Goal: Transaction & Acquisition: Purchase product/service

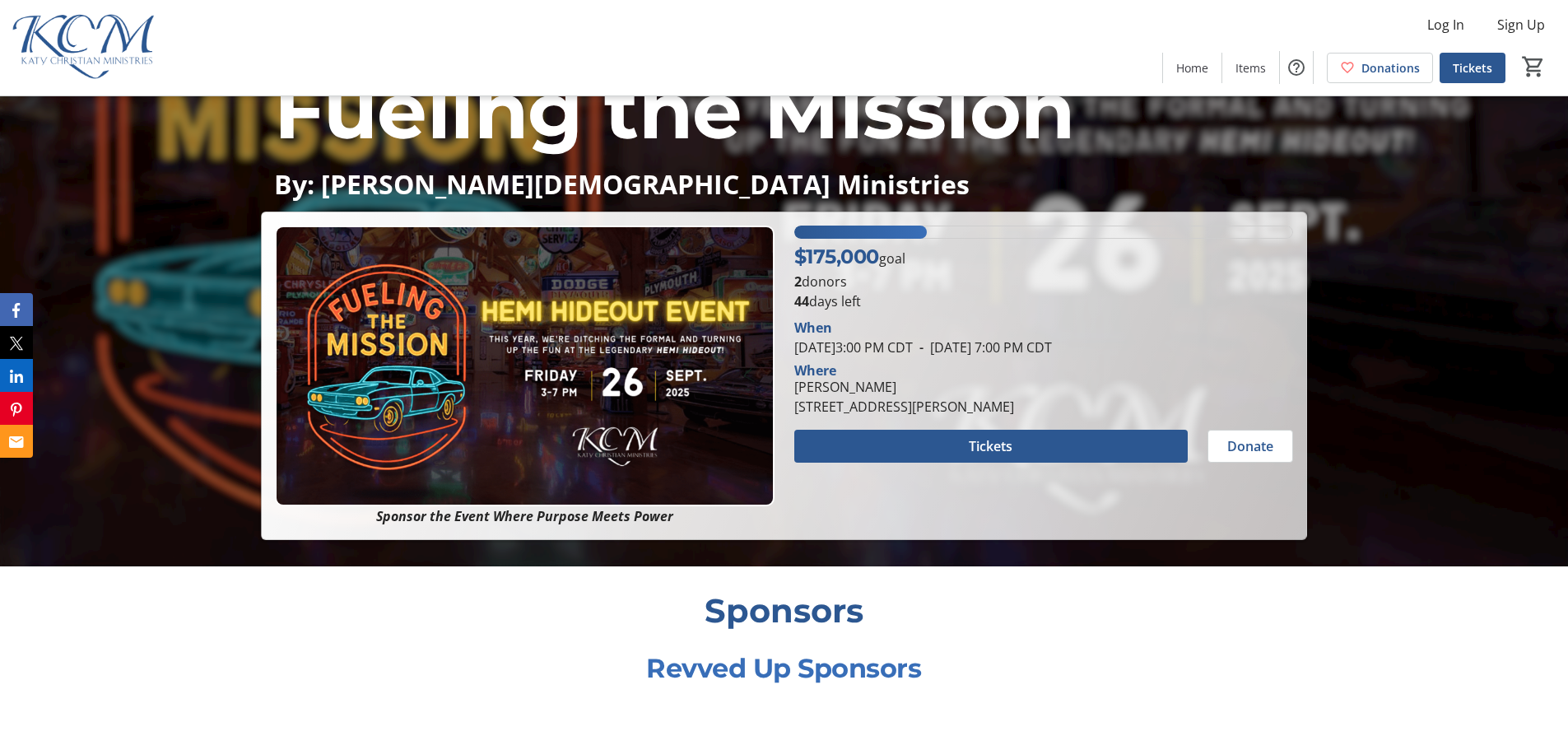
scroll to position [247, 0]
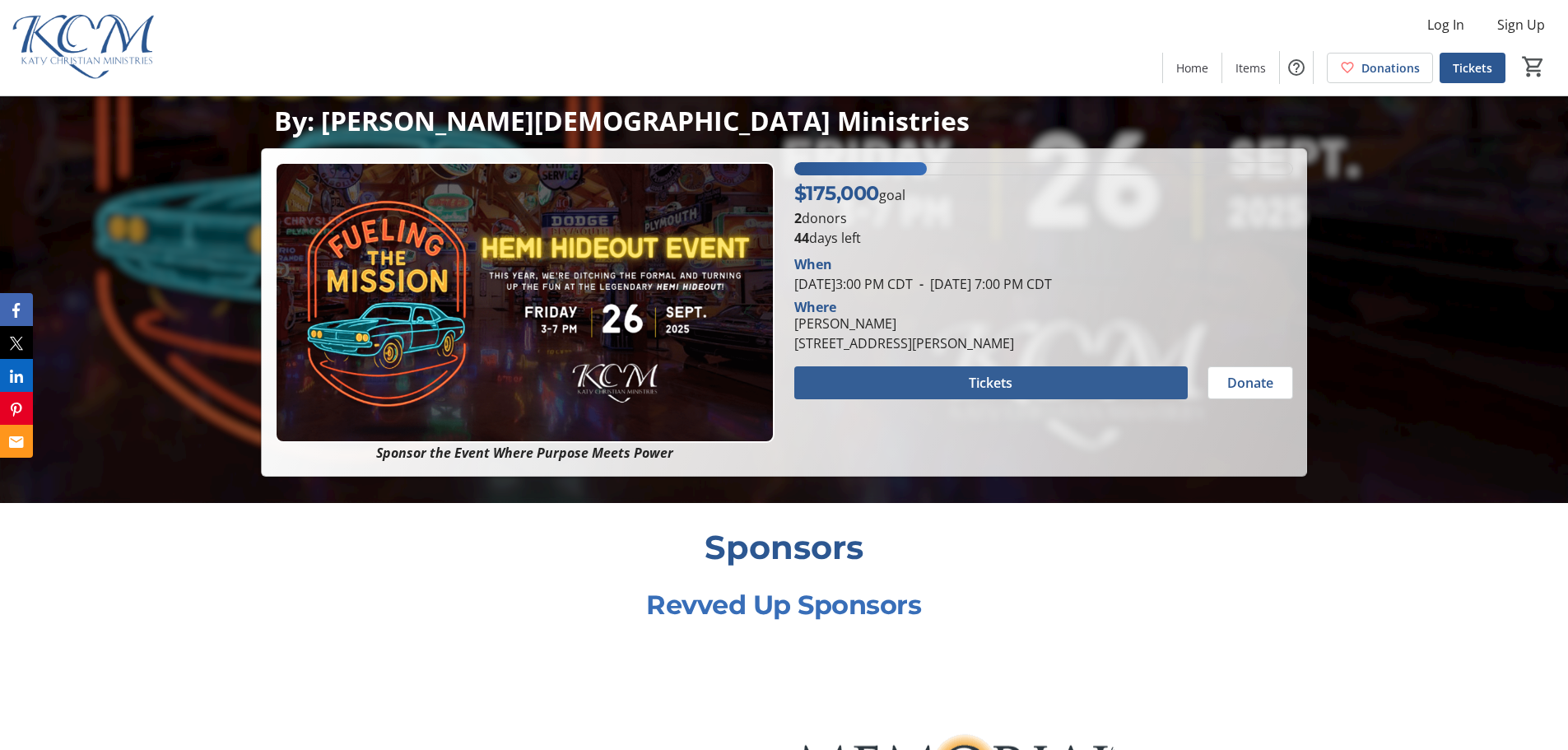
click at [1057, 384] on span at bounding box center [990, 383] width 393 height 40
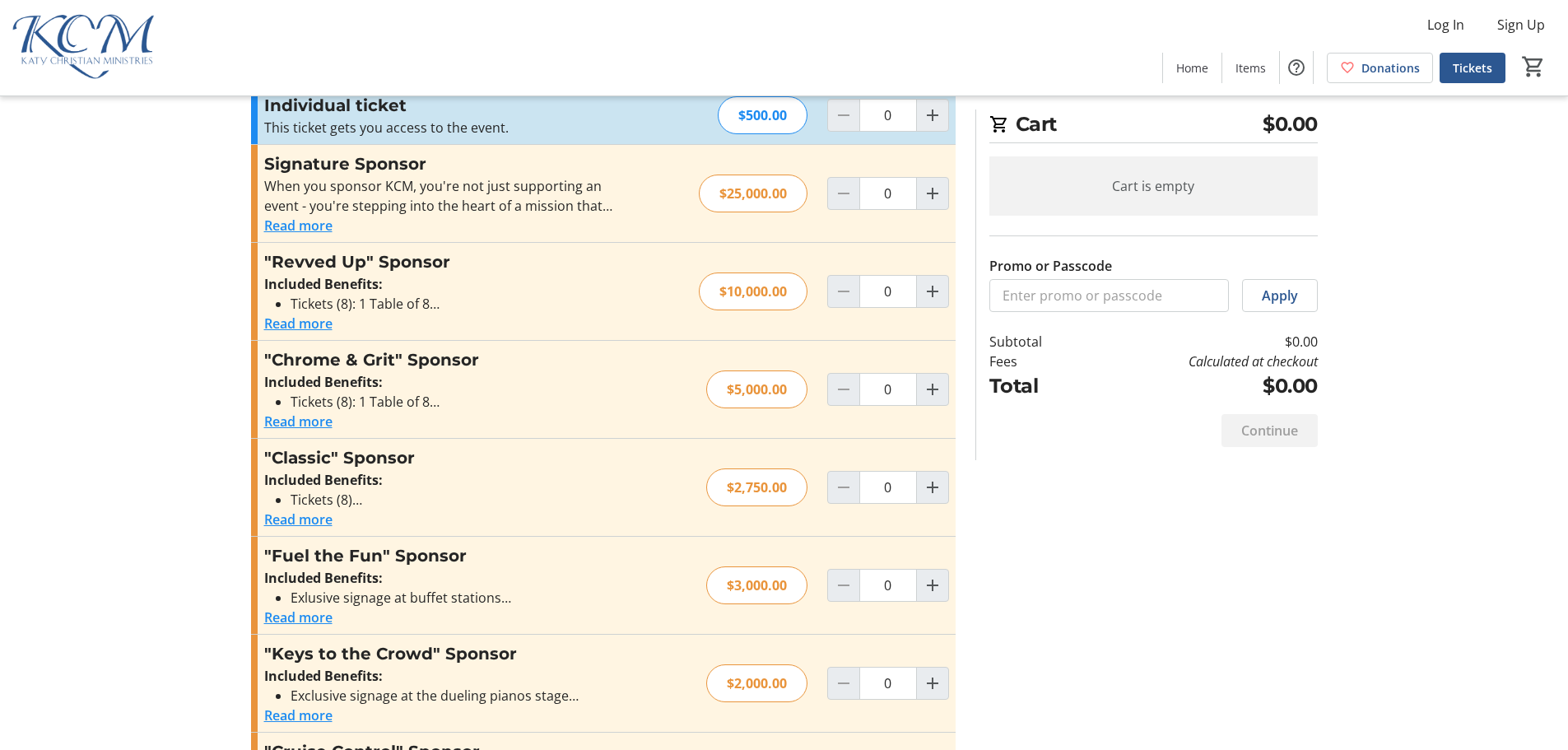
scroll to position [150, 0]
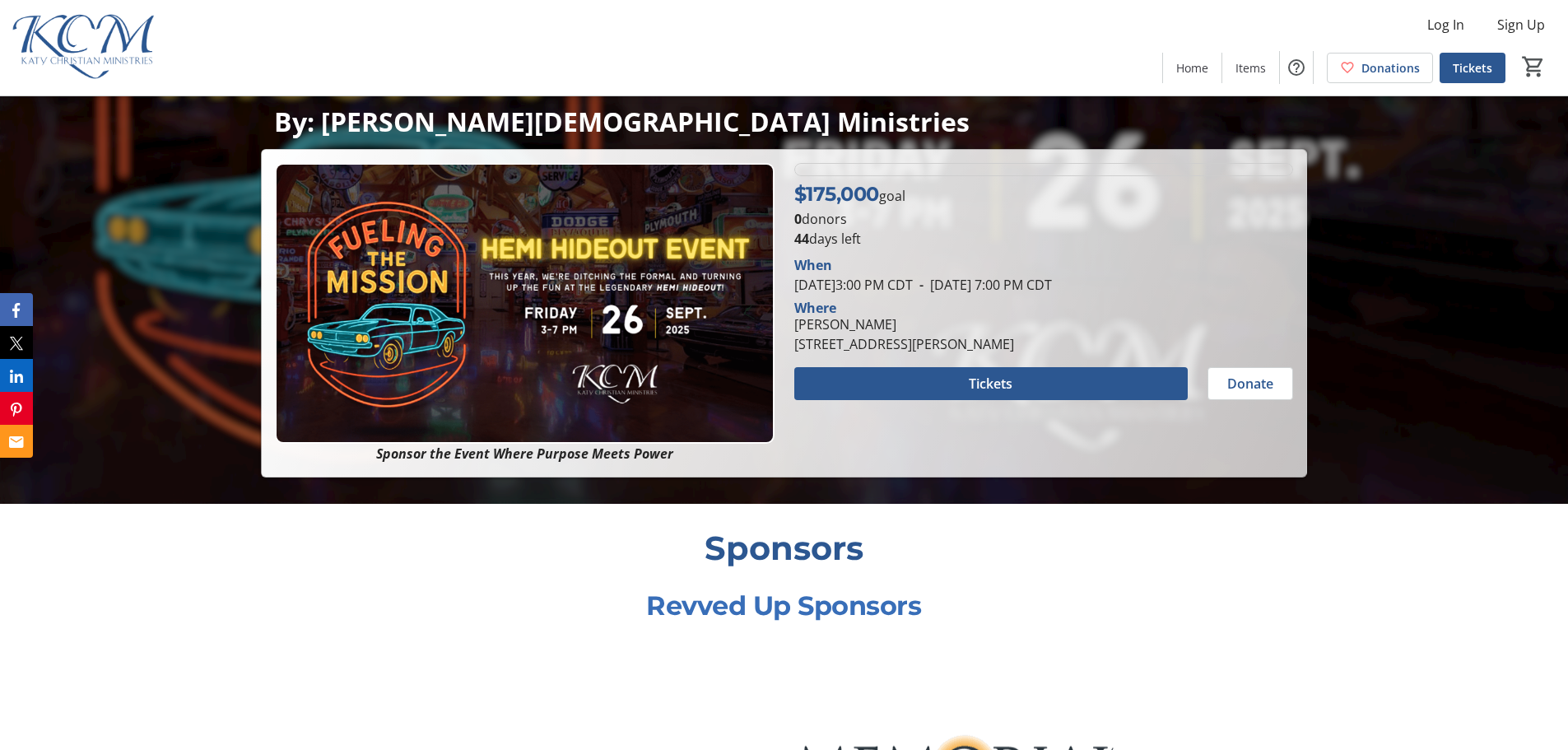
scroll to position [247, 0]
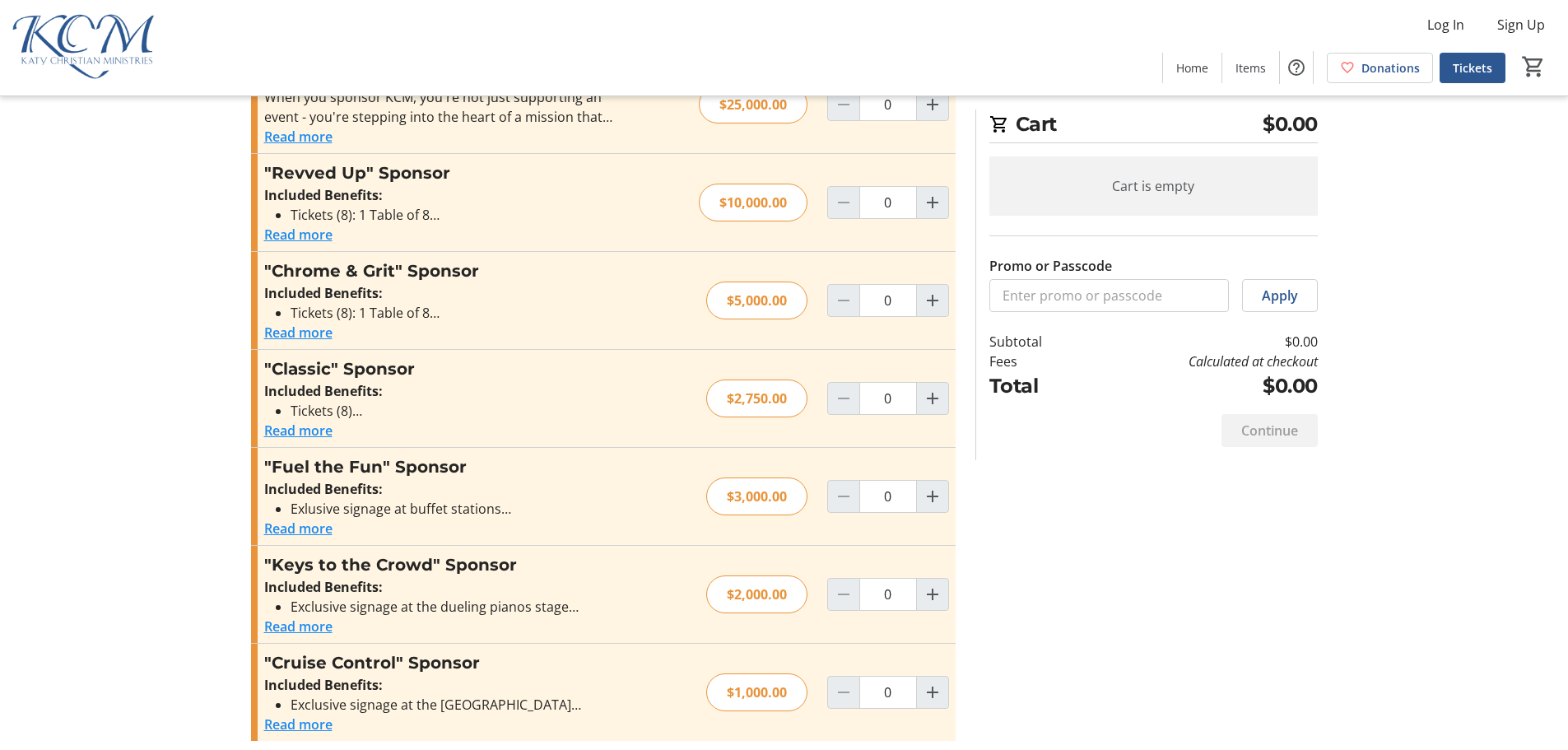
scroll to position [150, 0]
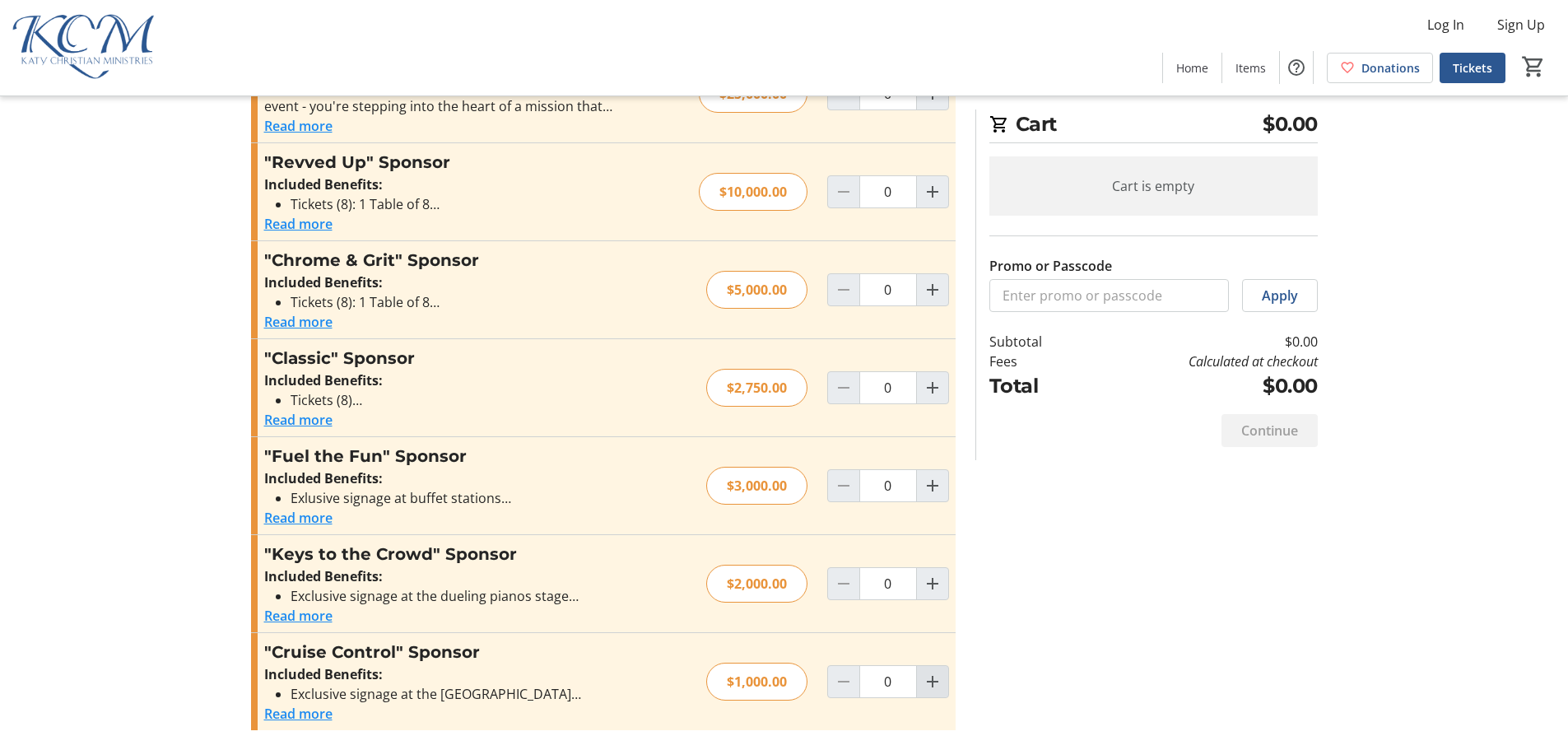
click at [932, 681] on mat-icon "Increment by one" at bounding box center [932, 681] width 20 height 20
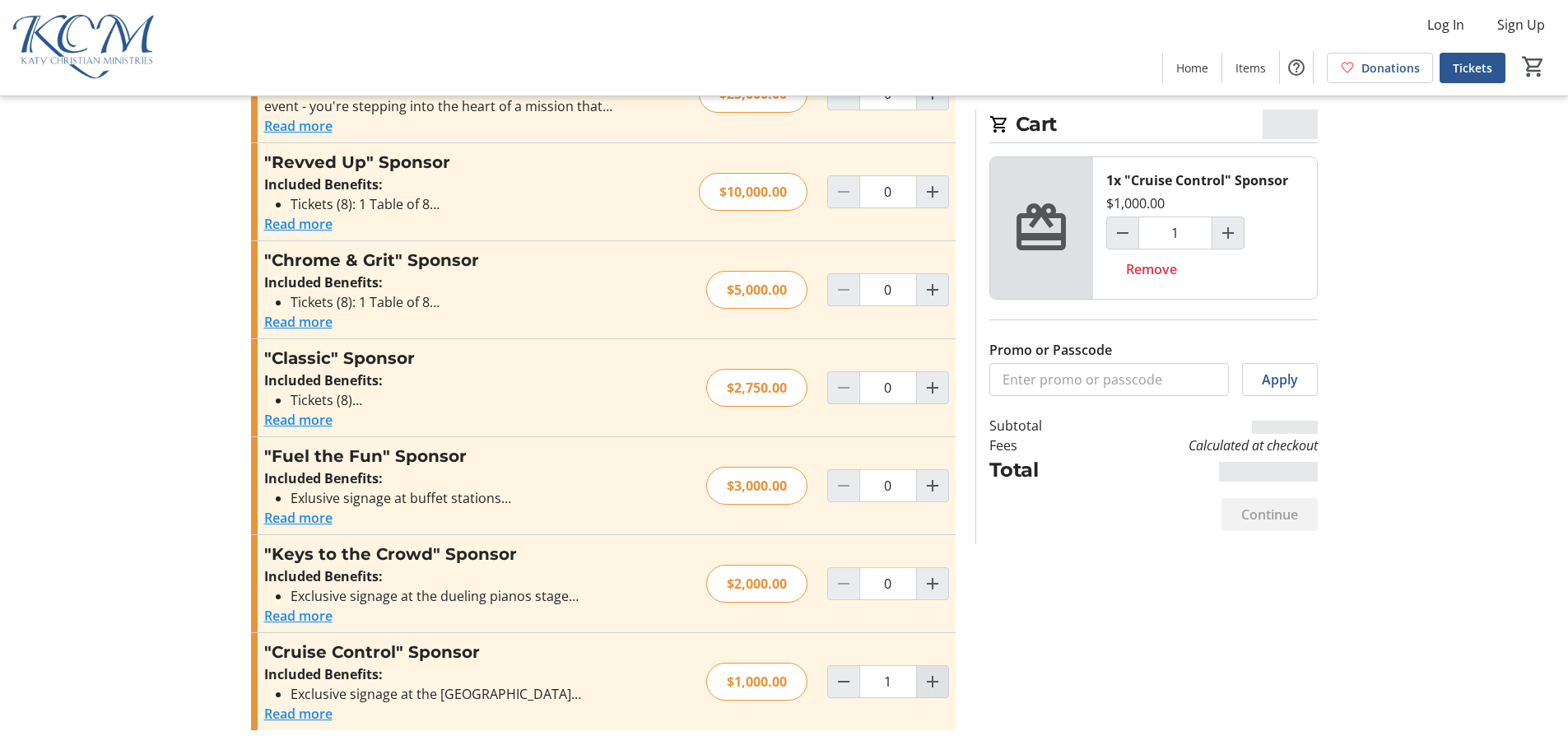
click at [932, 681] on mat-icon "Increment by one" at bounding box center [932, 681] width 20 height 20
type input "2"
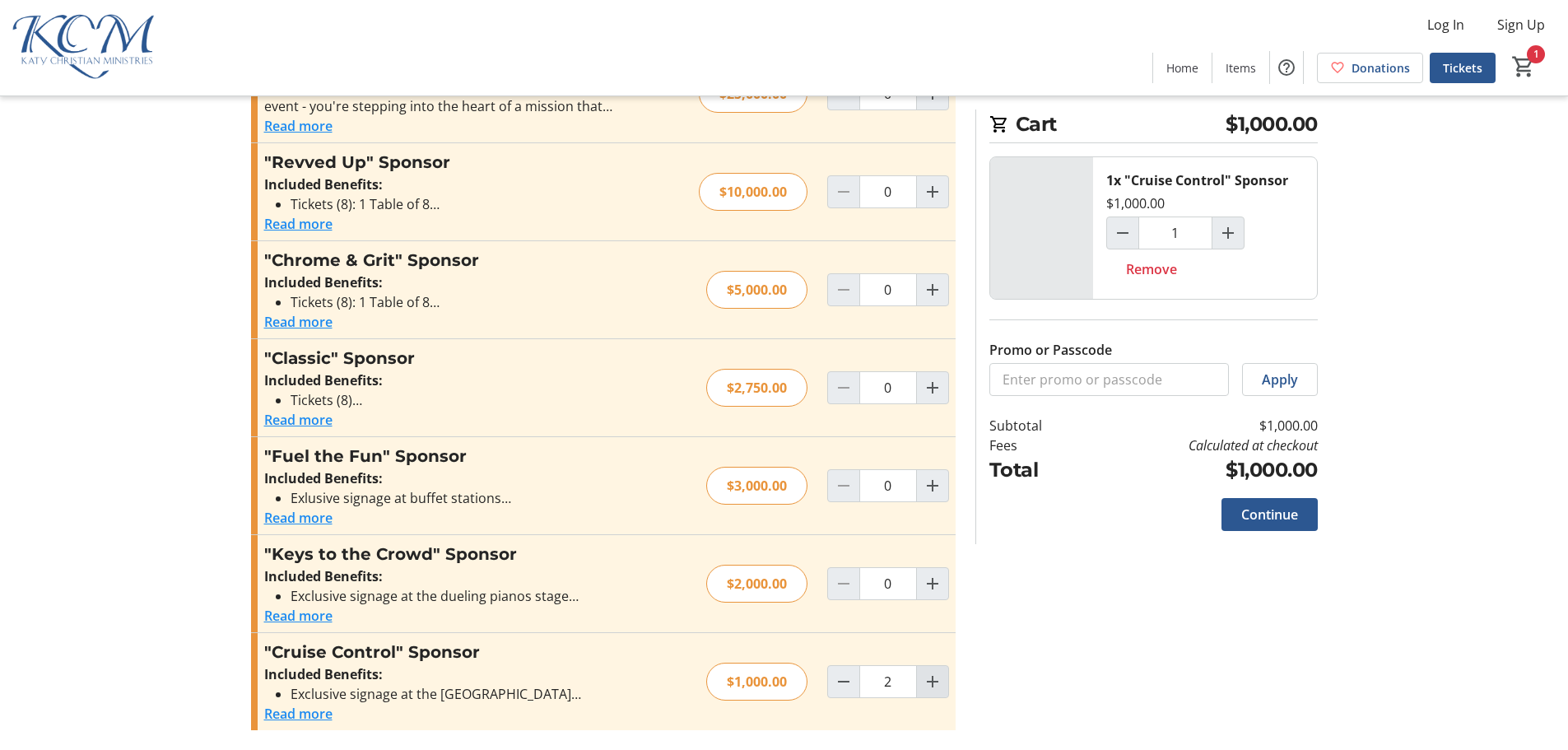
type input "2"
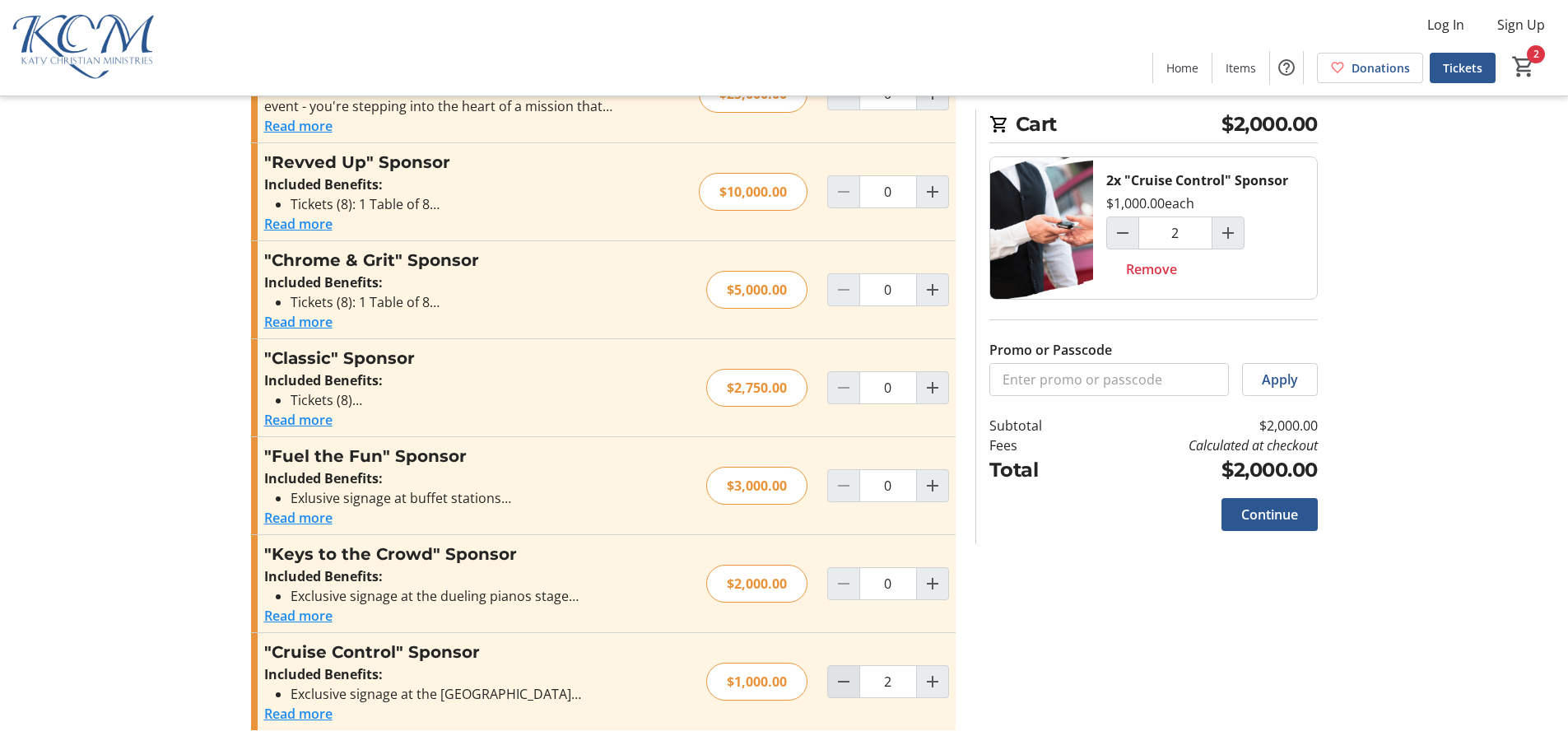
click at [845, 686] on mat-icon "Decrement by one" at bounding box center [843, 681] width 20 height 20
type input "0"
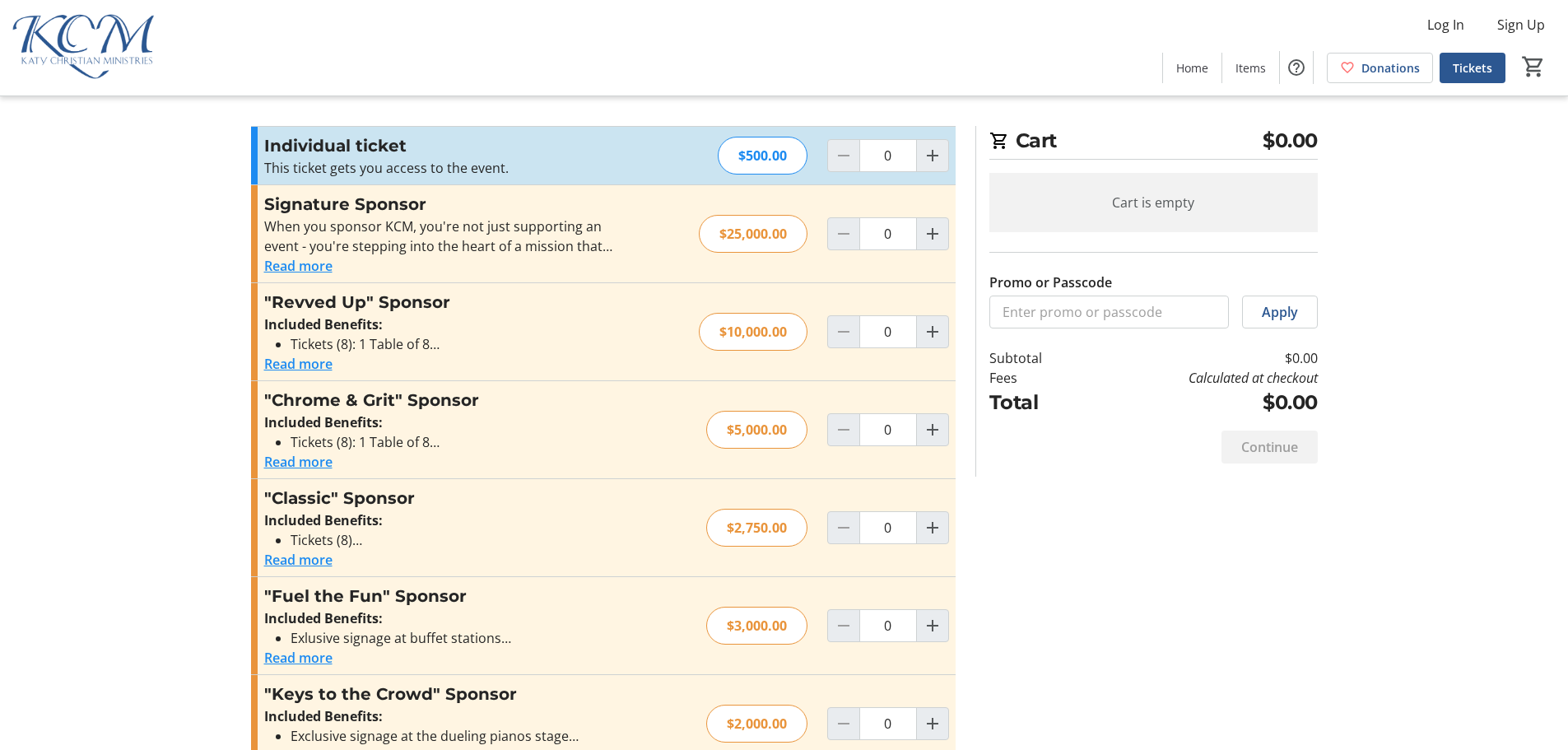
scroll to position [0, 0]
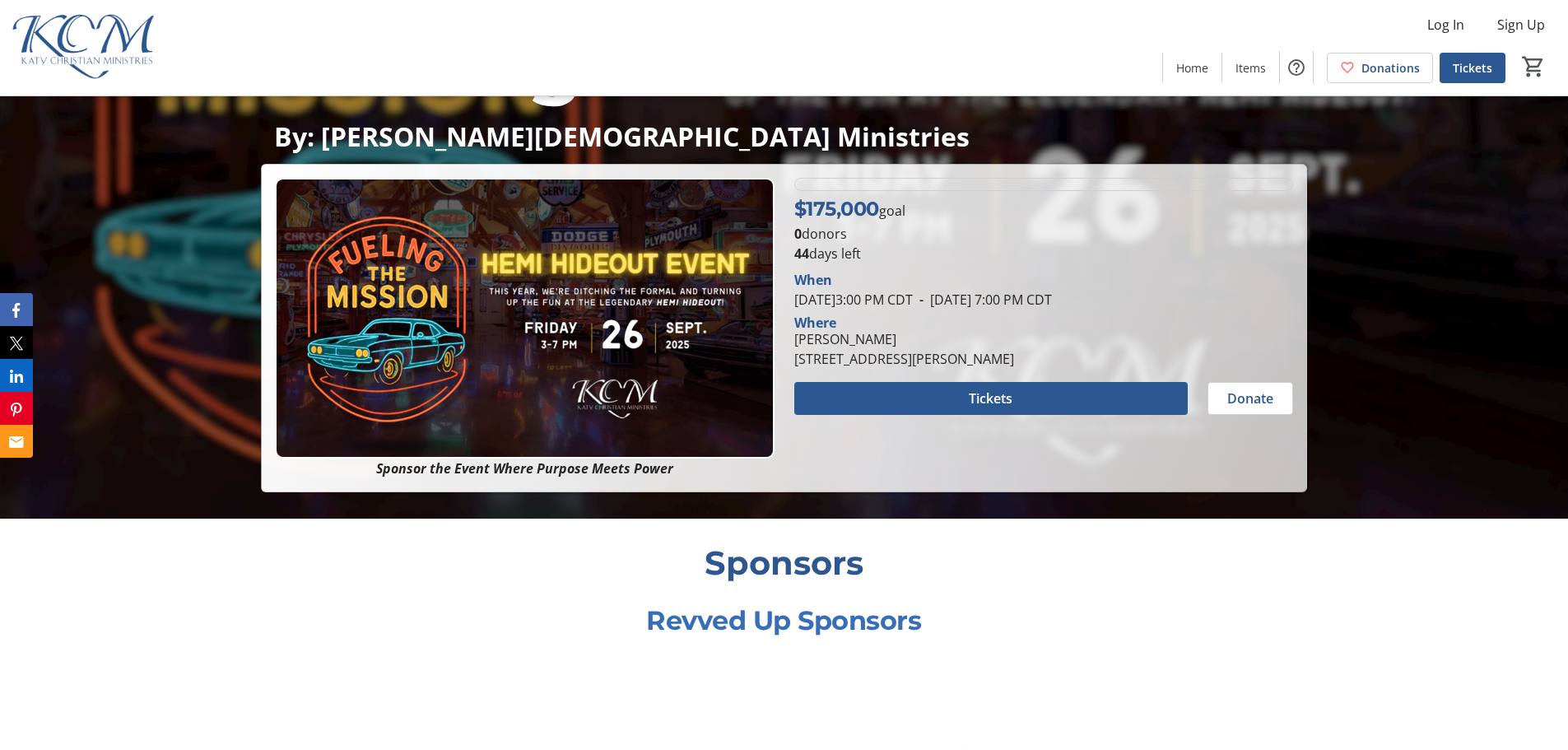
scroll to position [247, 0]
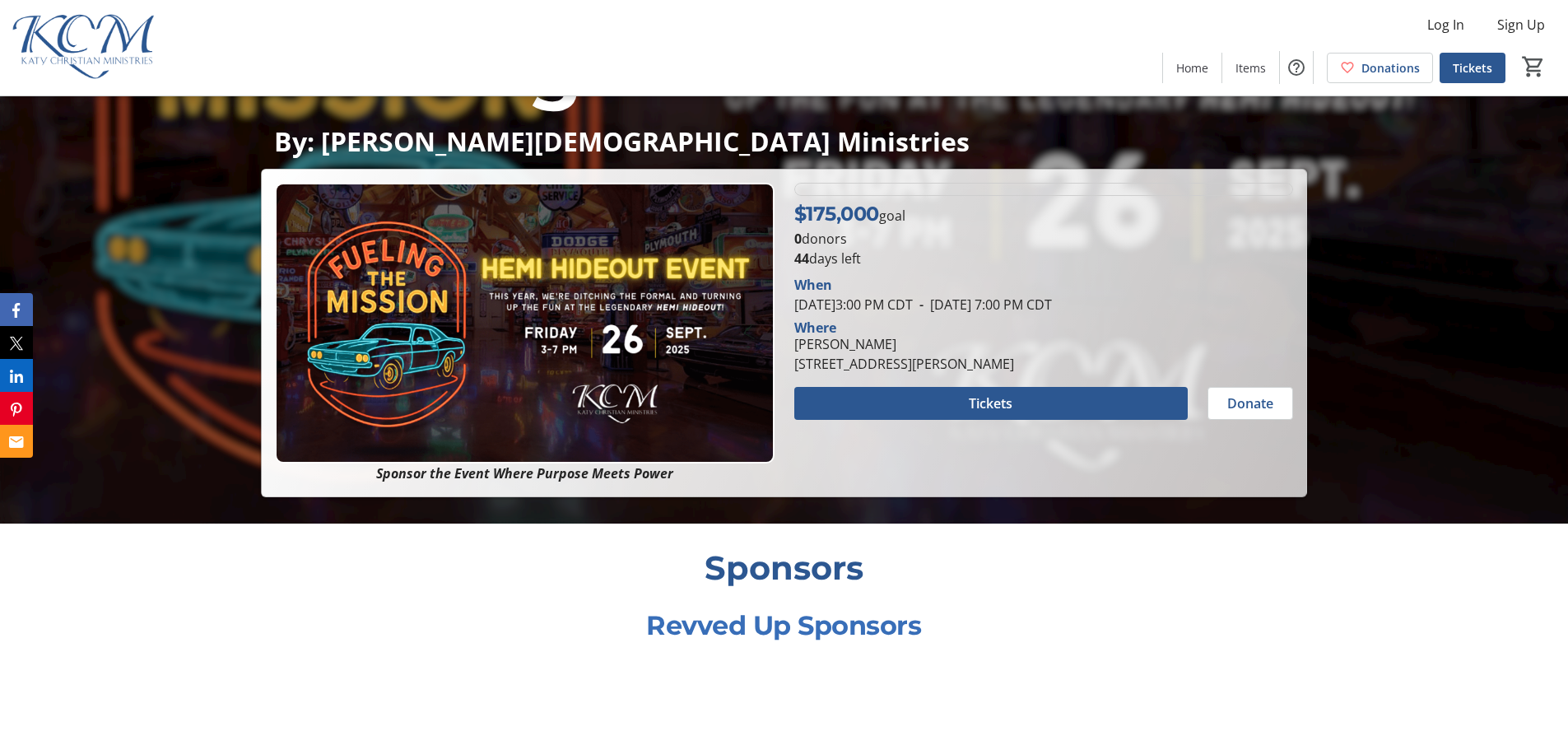
scroll to position [247, 0]
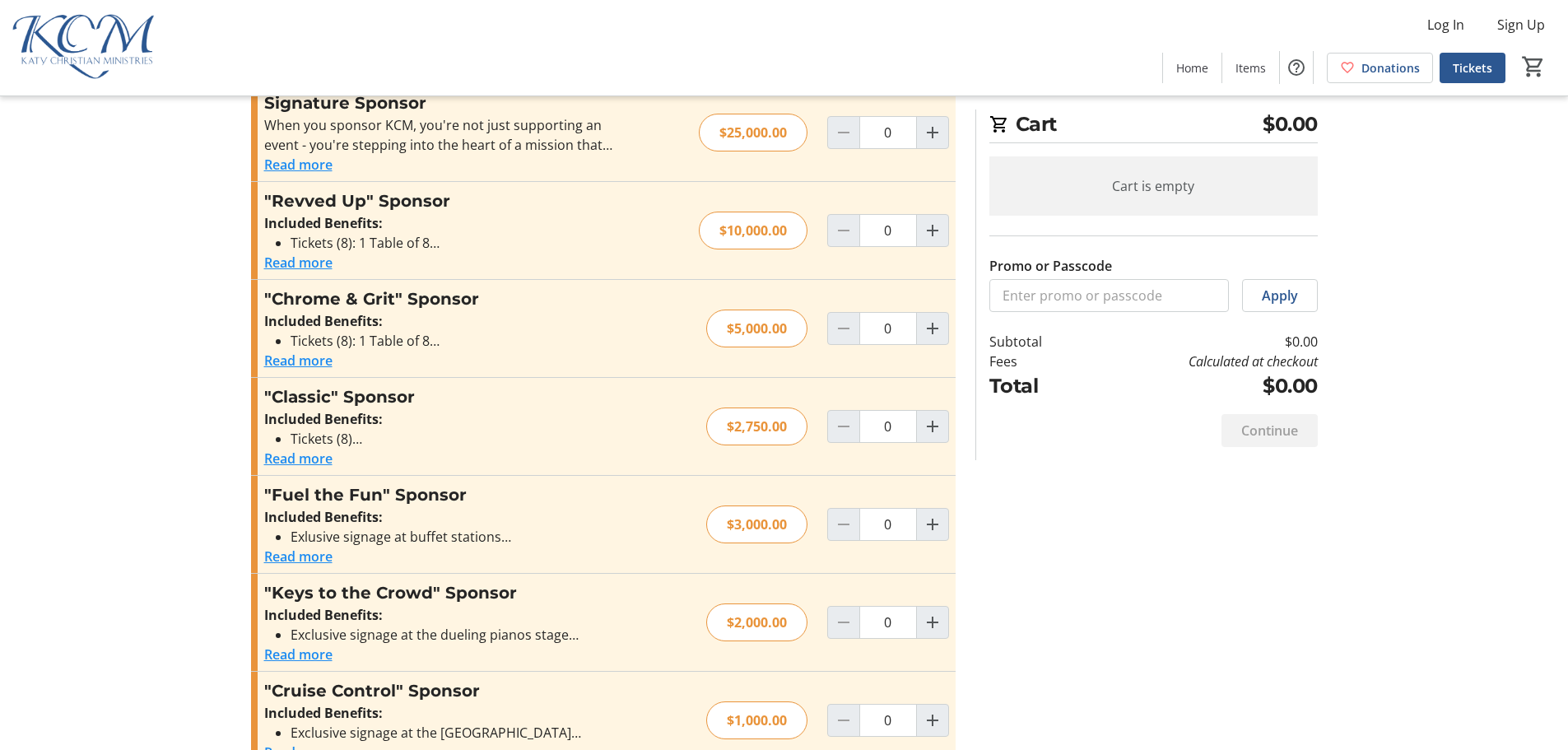
scroll to position [150, 0]
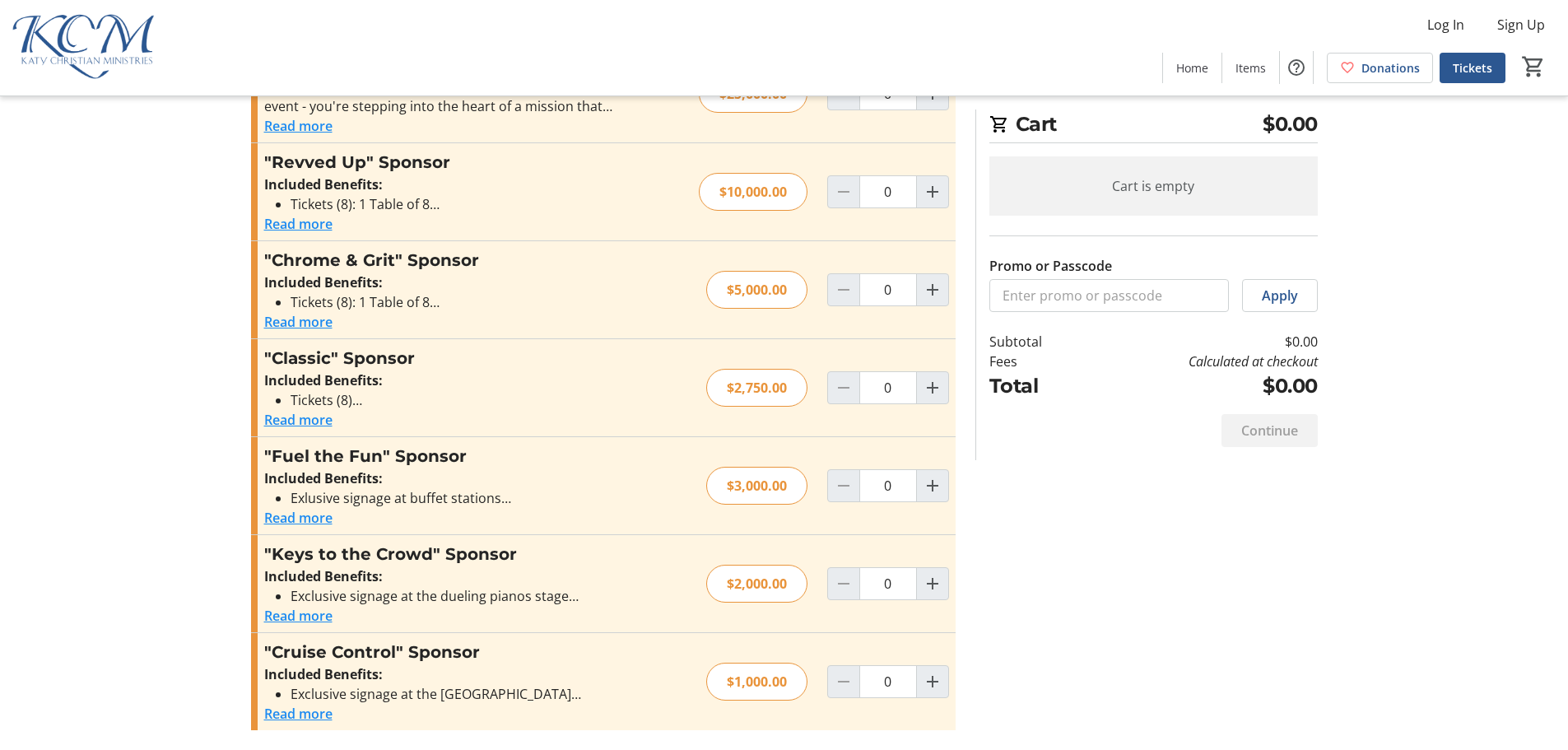
click at [313, 616] on button "Read more" at bounding box center [298, 615] width 69 height 20
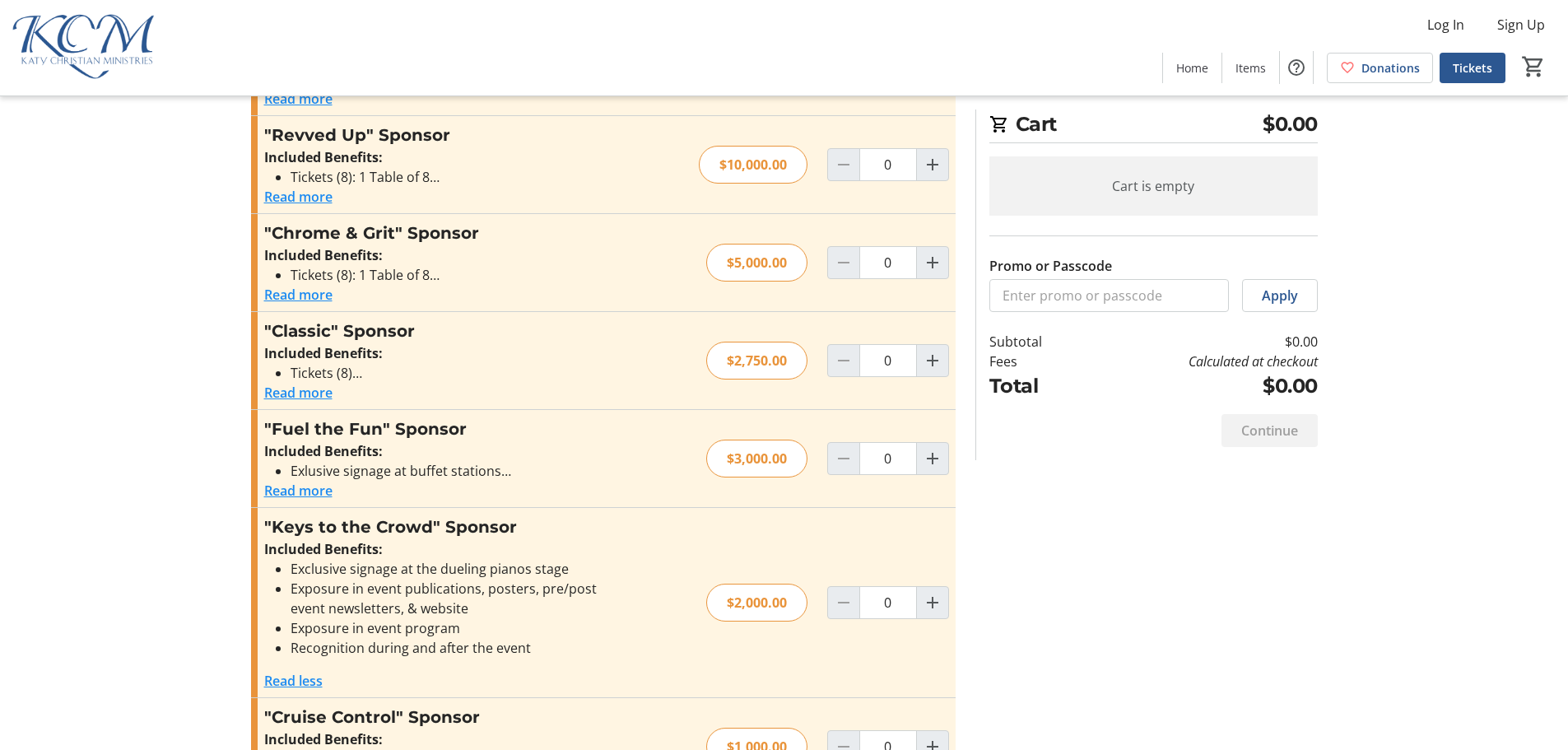
scroll to position [242, 0]
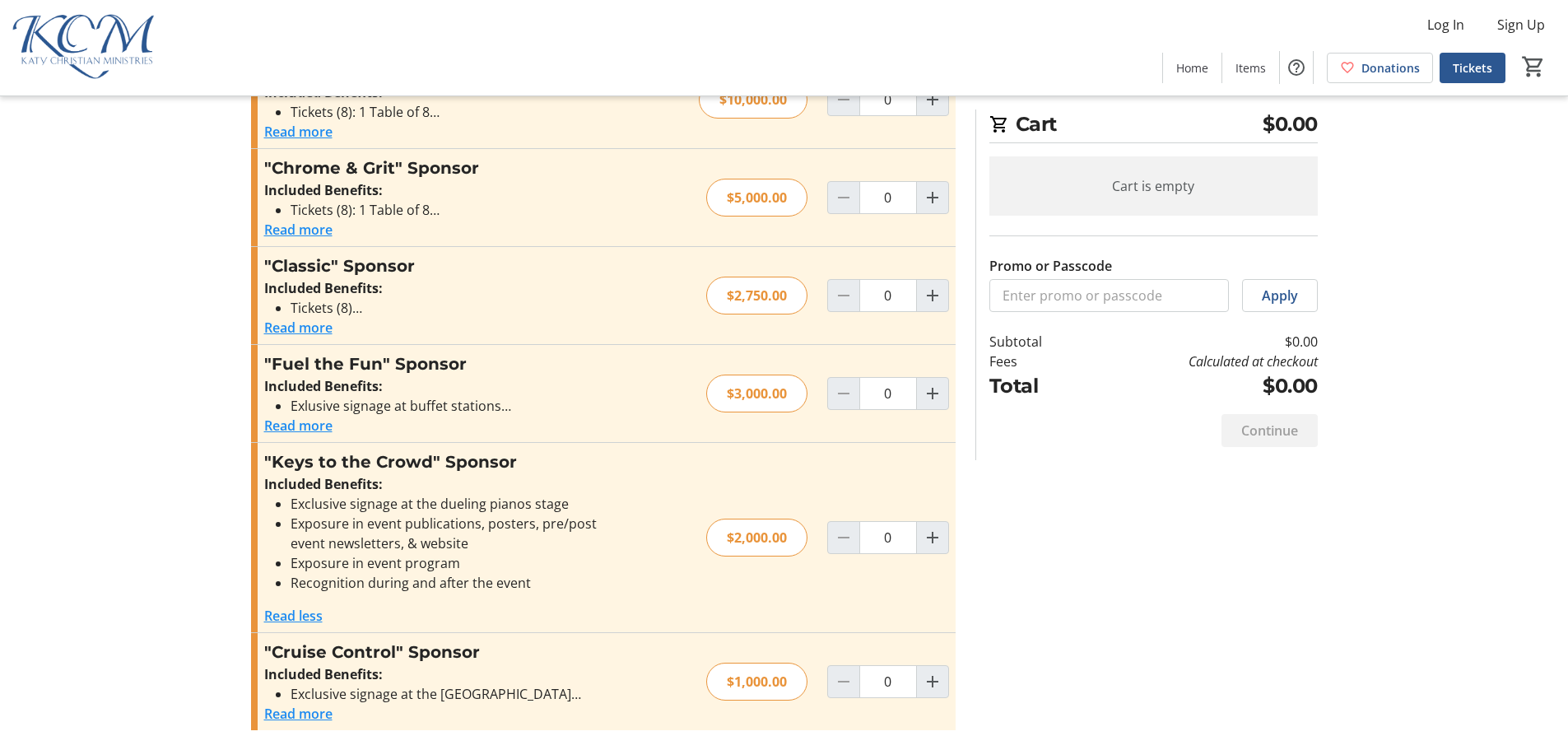
click at [314, 714] on button "Read more" at bounding box center [298, 713] width 69 height 20
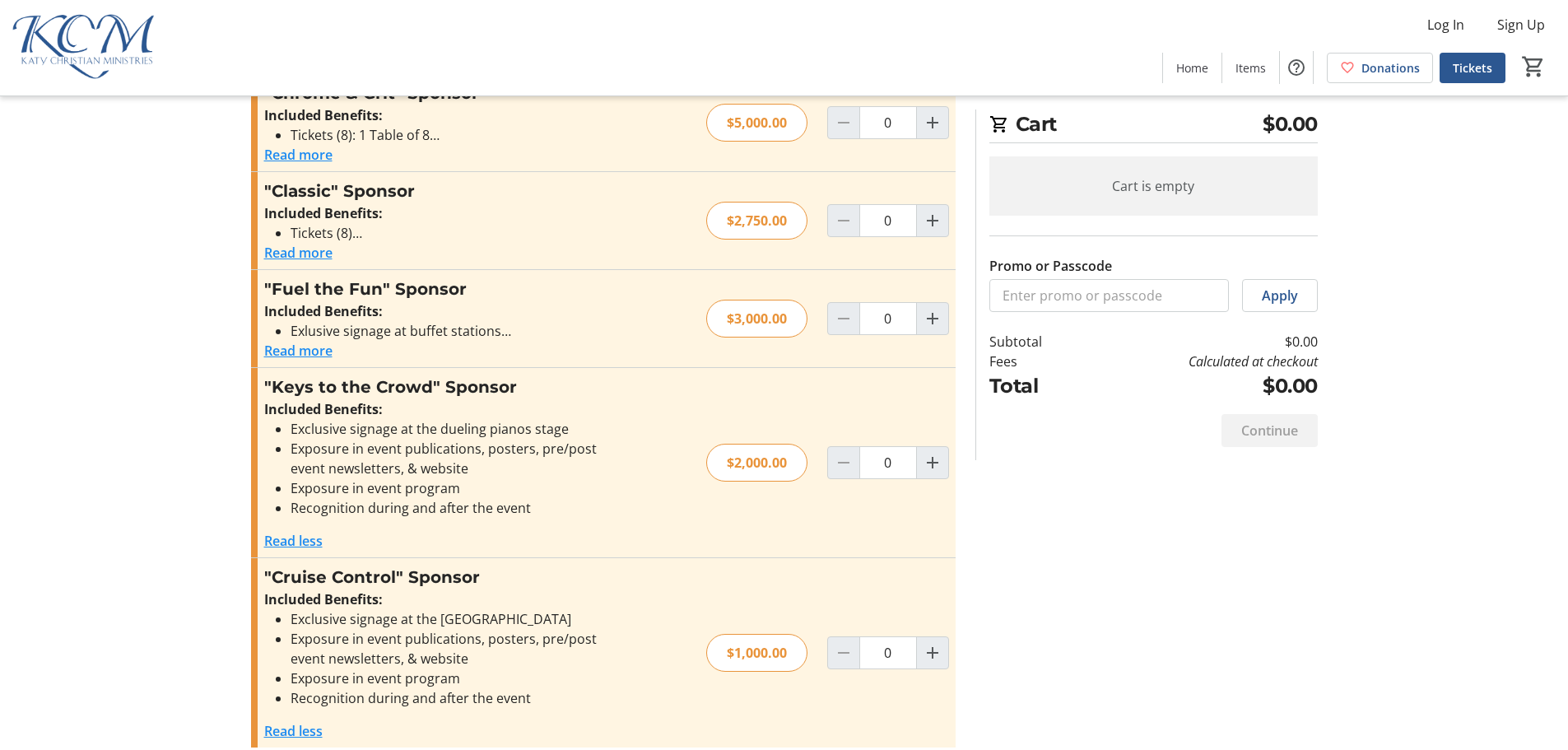
scroll to position [335, 0]
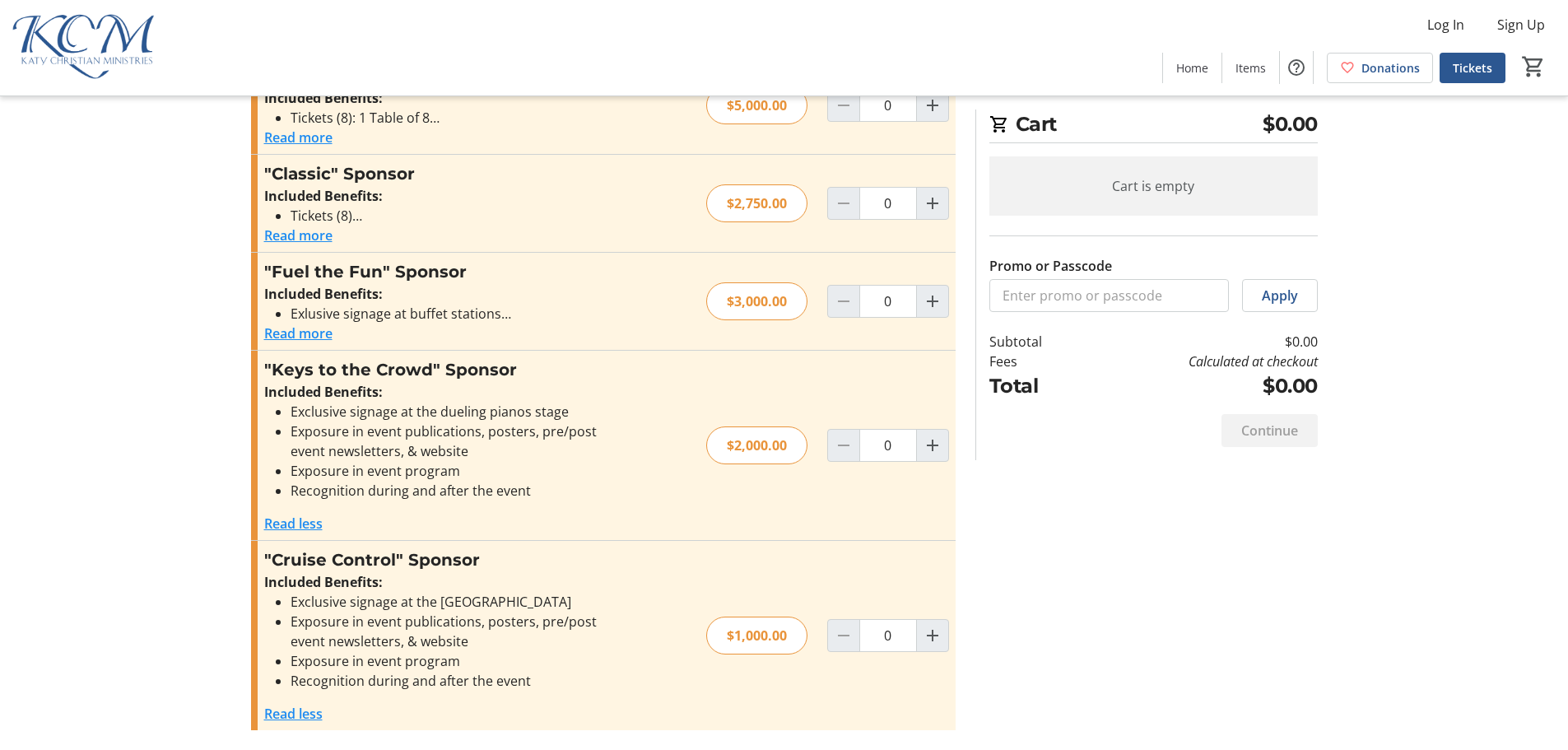
click at [309, 237] on button "Read more" at bounding box center [298, 235] width 69 height 20
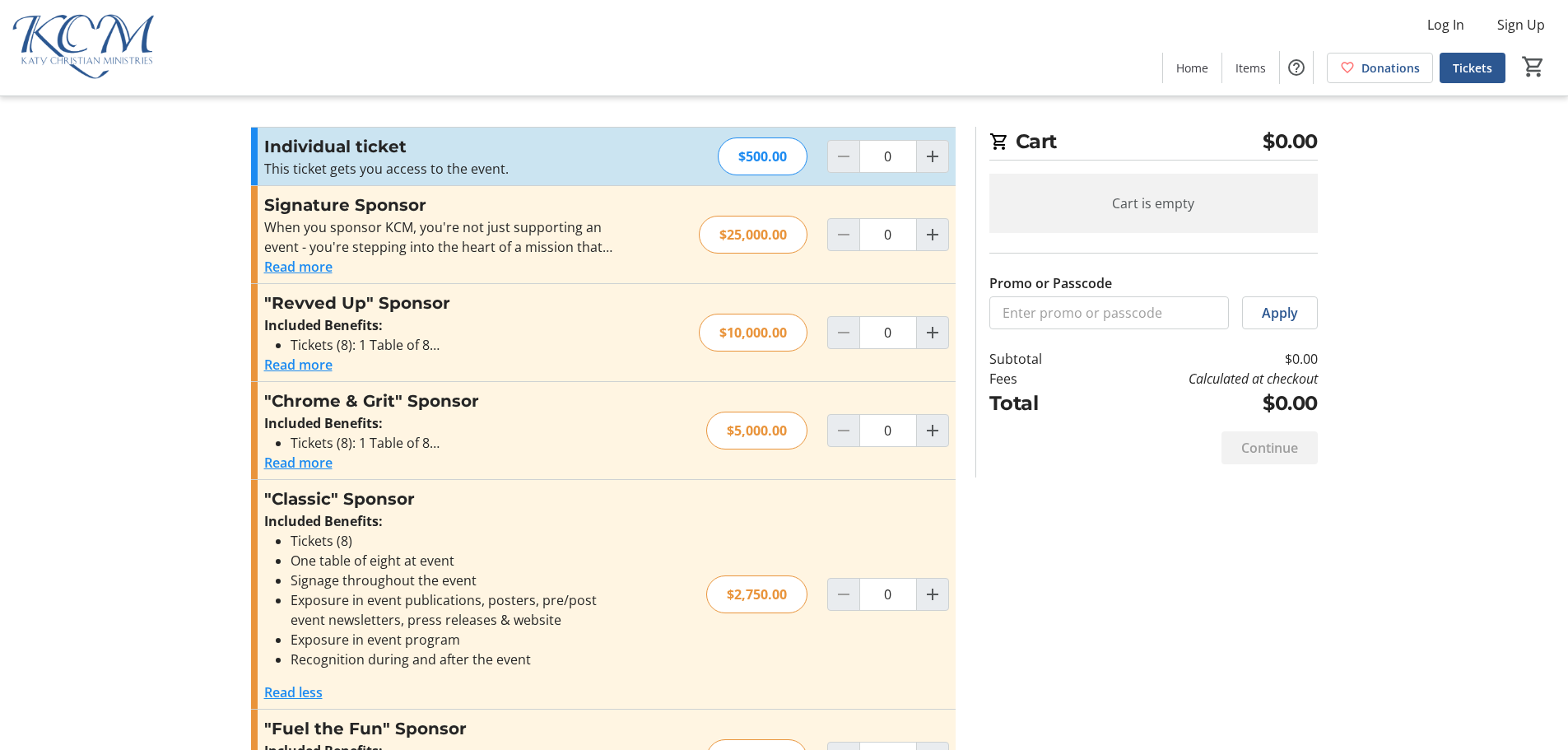
scroll to position [0, 0]
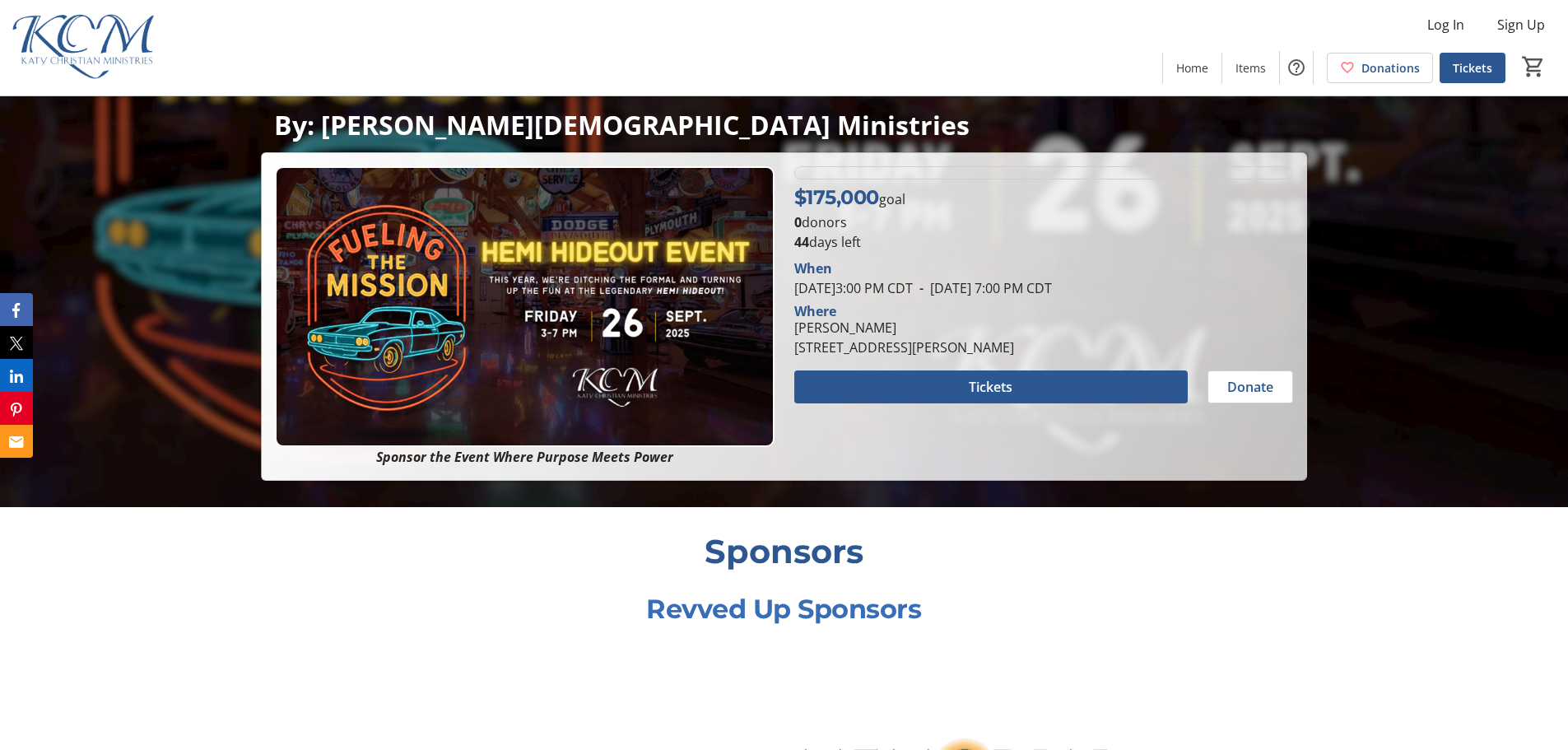
scroll to position [247, 0]
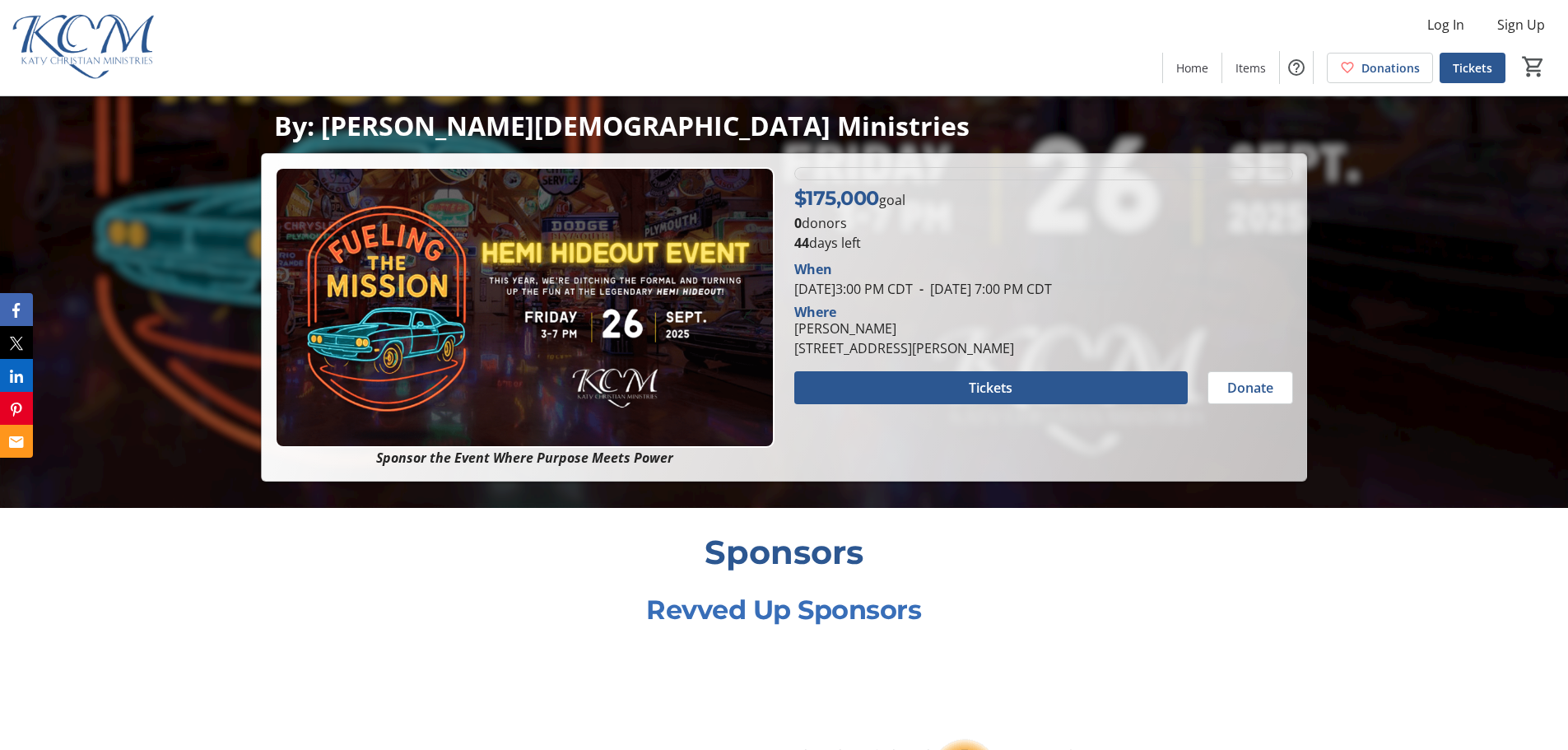
scroll to position [247, 0]
